Goal: Find specific page/section

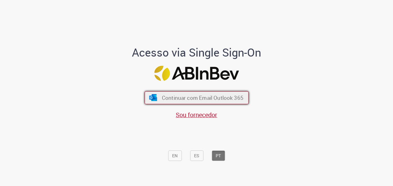
click at [180, 94] on button "Continuar com Email Outlook 365" at bounding box center [196, 97] width 104 height 13
click at [178, 93] on button "Continuar com Email Outlook 365" at bounding box center [196, 97] width 104 height 13
